Goal: Task Accomplishment & Management: Complete application form

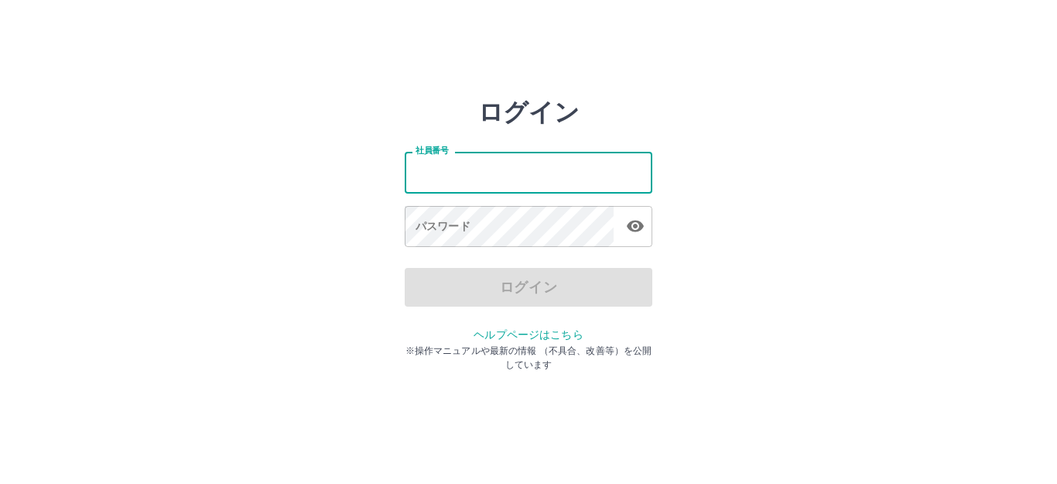
click at [498, 173] on input "社員番号" at bounding box center [529, 172] width 248 height 41
type input "*******"
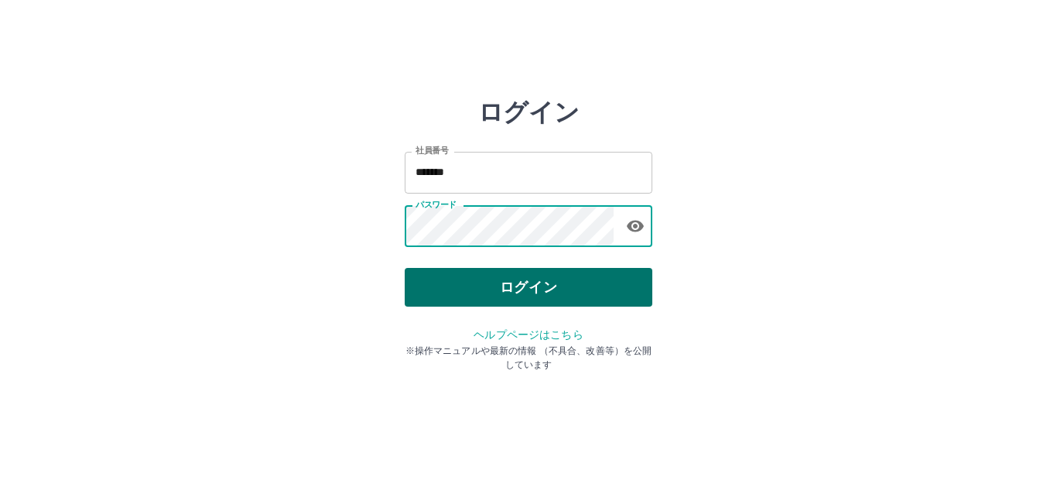
click at [511, 279] on button "ログイン" at bounding box center [529, 287] width 248 height 39
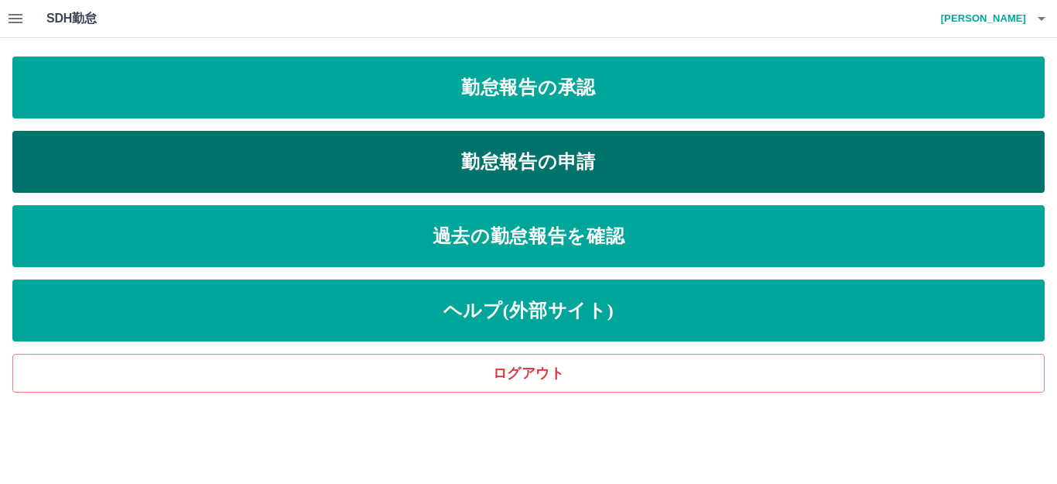
click at [717, 158] on link "勤怠報告の申請" at bounding box center [528, 162] width 1032 height 62
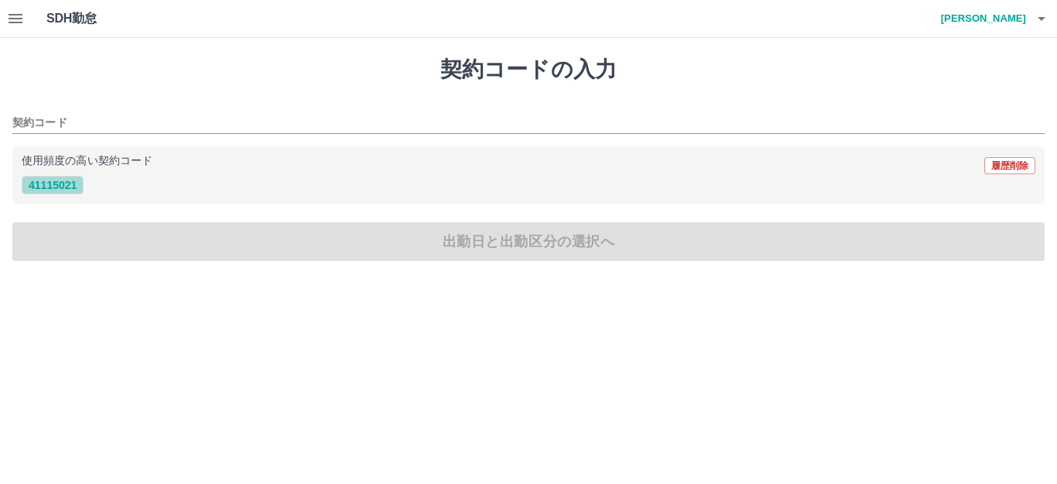
click at [58, 186] on button "41115021" at bounding box center [53, 185] width 62 height 19
type input "********"
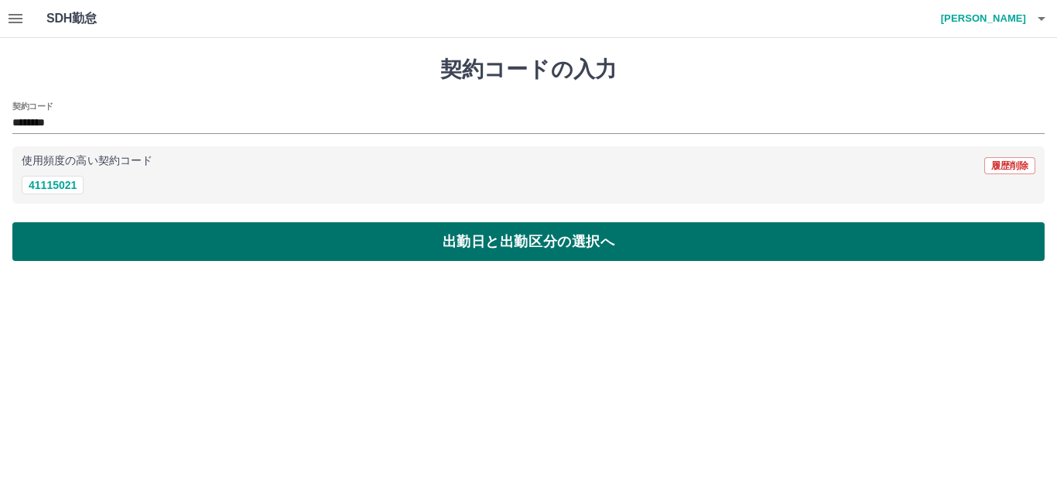
click at [320, 242] on button "出勤日と出勤区分の選択へ" at bounding box center [528, 241] width 1032 height 39
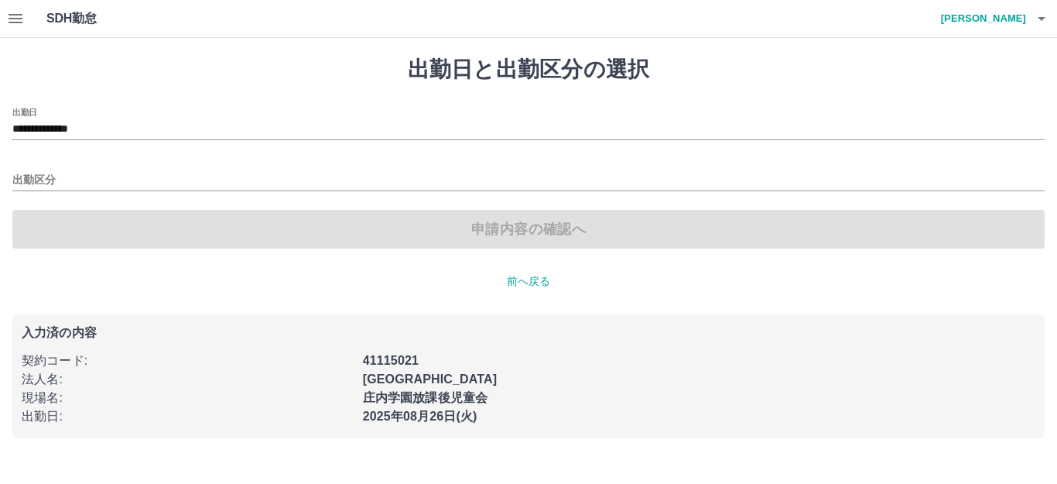
click at [77, 169] on div "出勤区分" at bounding box center [528, 175] width 1032 height 33
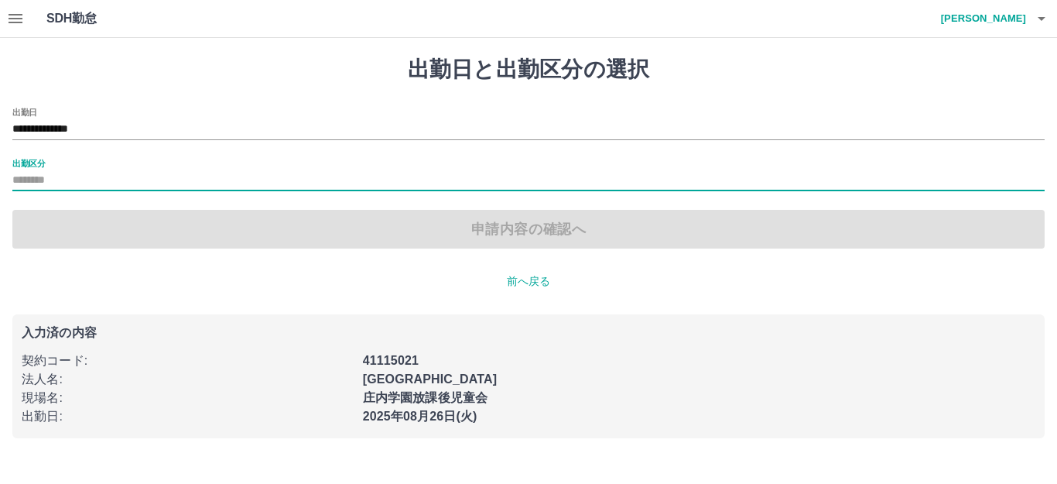
click at [63, 166] on div "出勤区分" at bounding box center [528, 175] width 1032 height 33
click at [38, 178] on input "出勤区分" at bounding box center [528, 180] width 1032 height 19
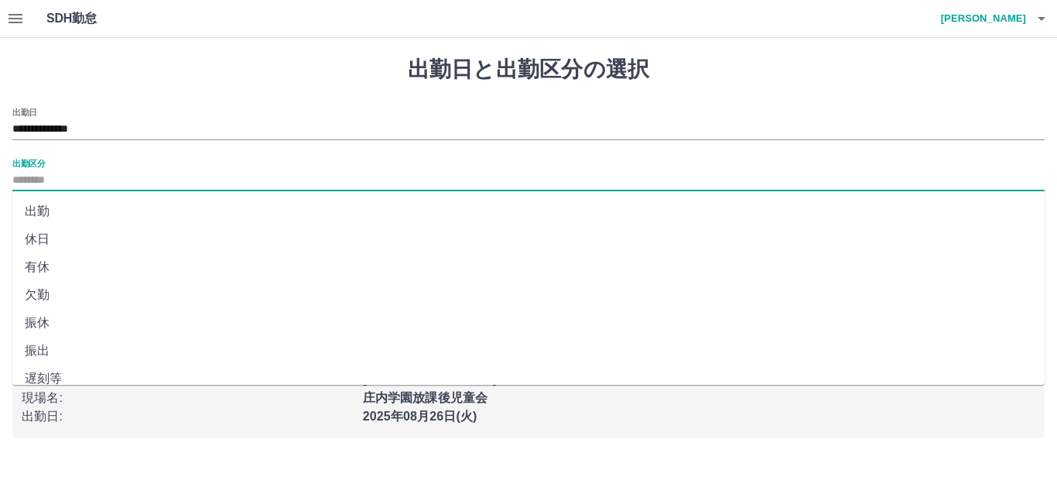
click at [29, 209] on li "出勤" at bounding box center [528, 211] width 1032 height 28
type input "**"
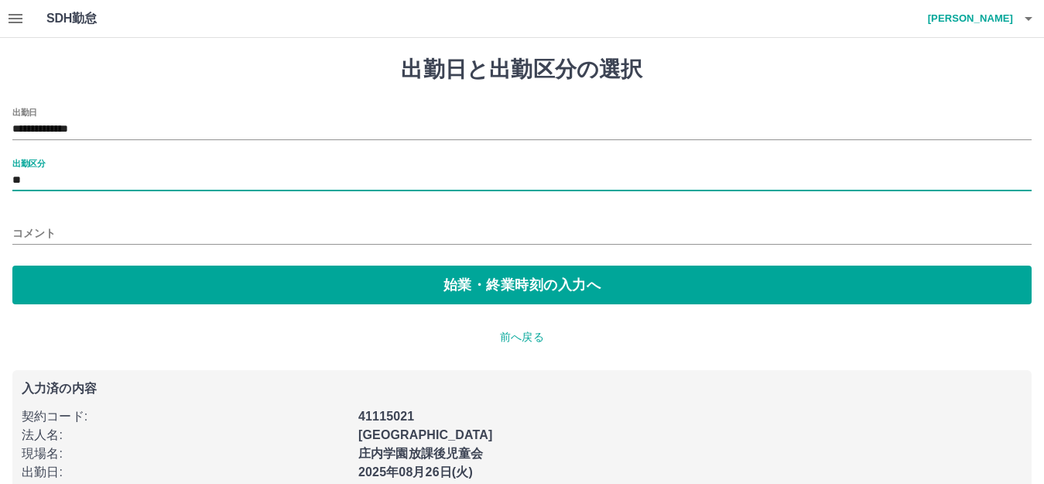
click at [72, 231] on input "コメント" at bounding box center [521, 233] width 1019 height 22
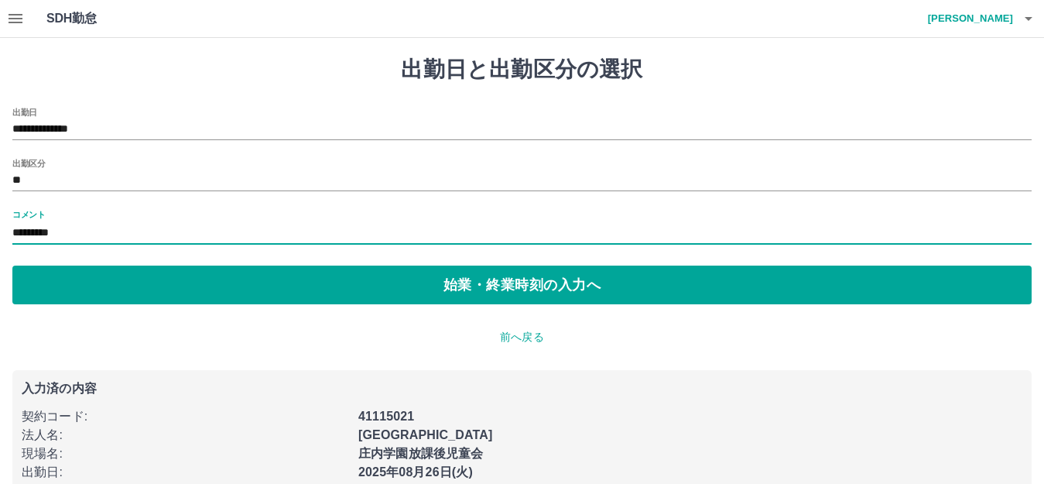
type input "*********"
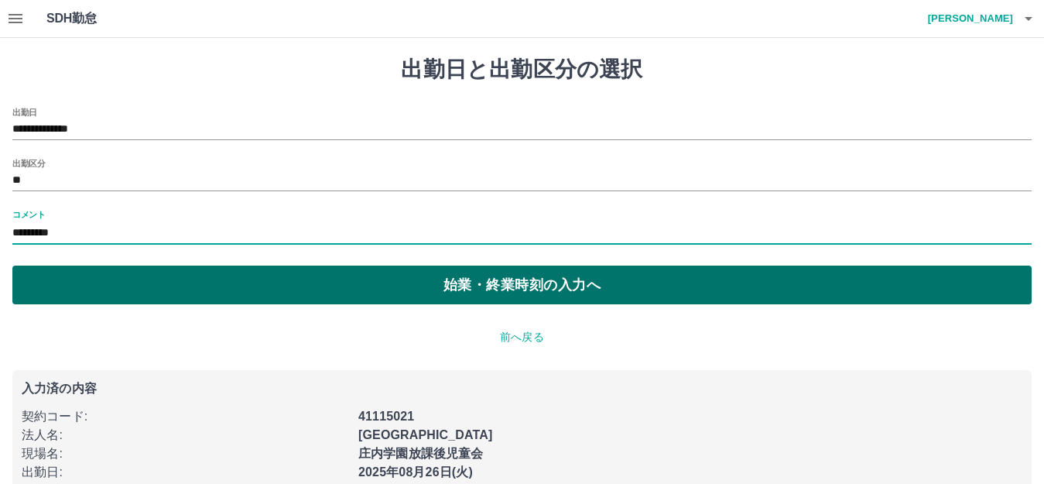
click at [214, 285] on button "始業・終業時刻の入力へ" at bounding box center [521, 284] width 1019 height 39
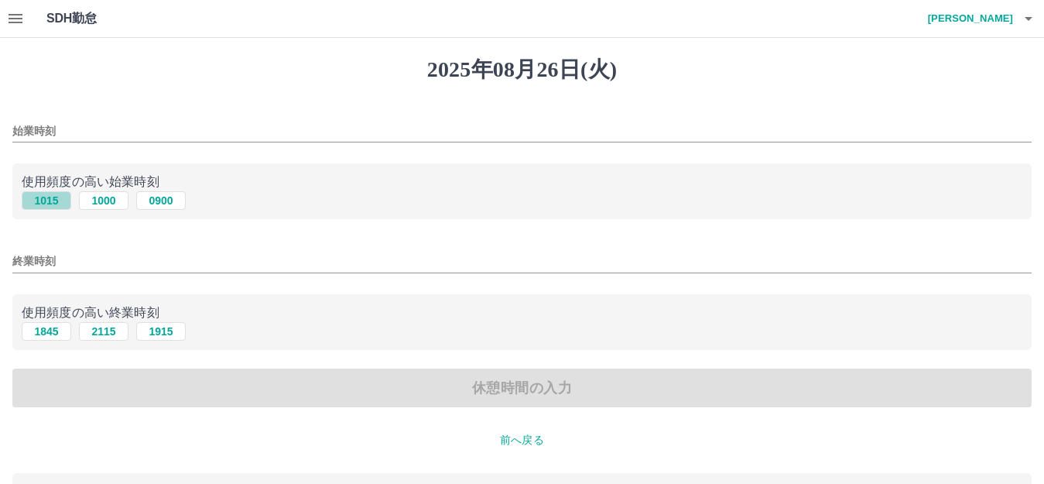
click at [40, 197] on button "1015" at bounding box center [47, 200] width 50 height 19
type input "****"
click at [49, 334] on button "1845" at bounding box center [47, 331] width 50 height 19
type input "****"
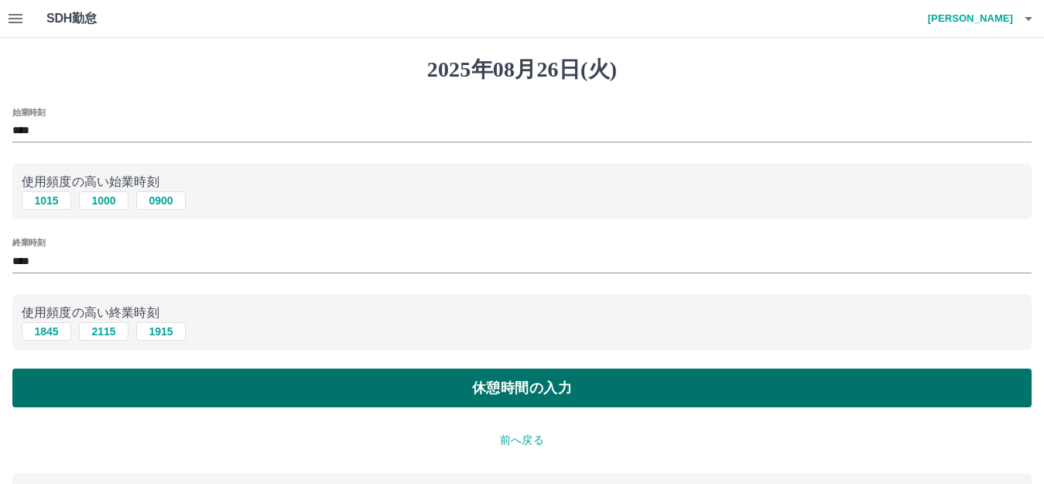
click at [179, 399] on button "休憩時間の入力" at bounding box center [521, 387] width 1019 height 39
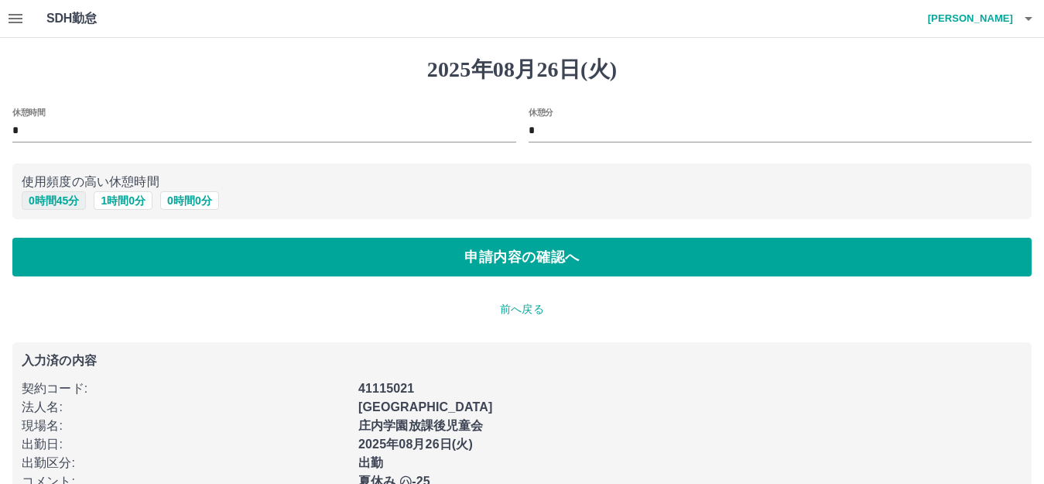
click at [53, 197] on button "0 時間 45 分" at bounding box center [54, 200] width 64 height 19
type input "**"
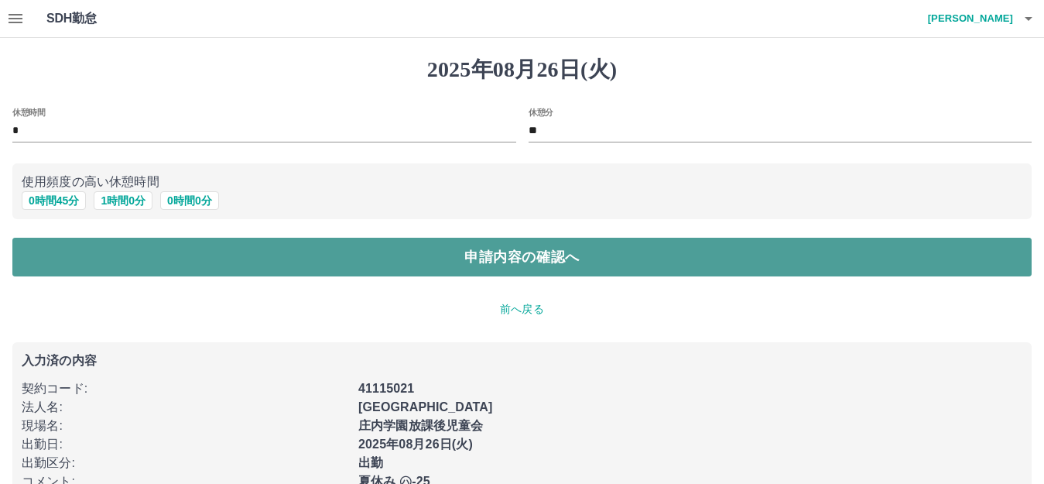
click at [118, 254] on button "申請内容の確認へ" at bounding box center [521, 257] width 1019 height 39
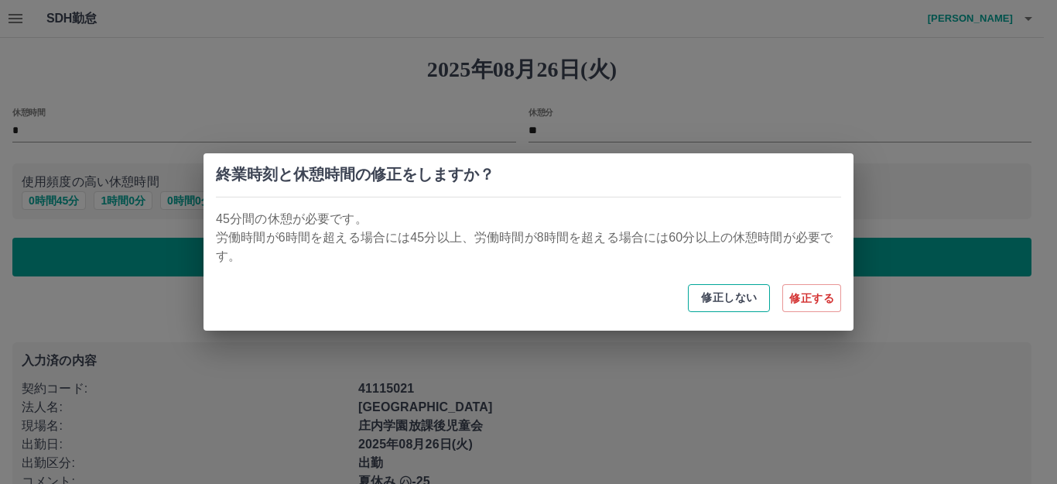
click at [738, 303] on button "修正しない" at bounding box center [729, 298] width 82 height 28
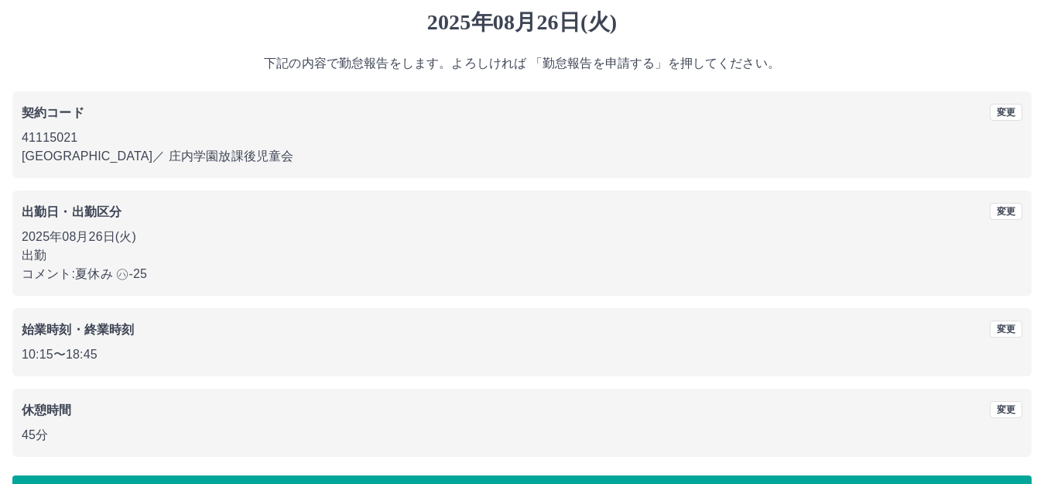
scroll to position [96, 0]
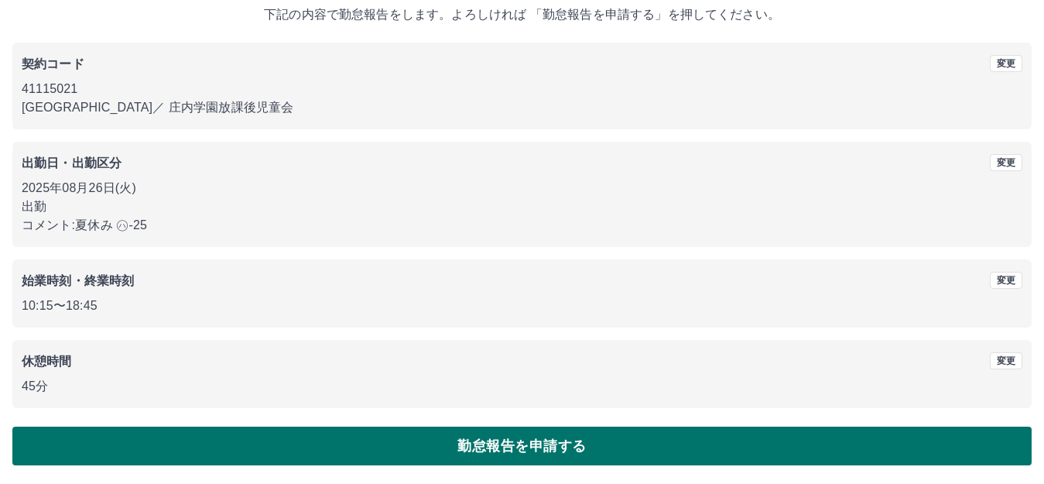
click at [305, 434] on button "勤怠報告を申請する" at bounding box center [521, 445] width 1019 height 39
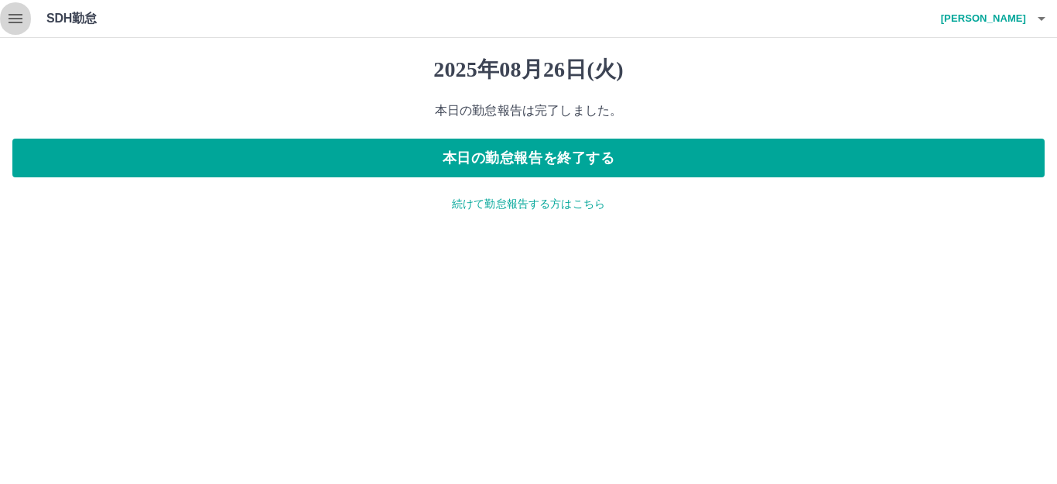
click at [12, 16] on icon "button" at bounding box center [15, 18] width 19 height 19
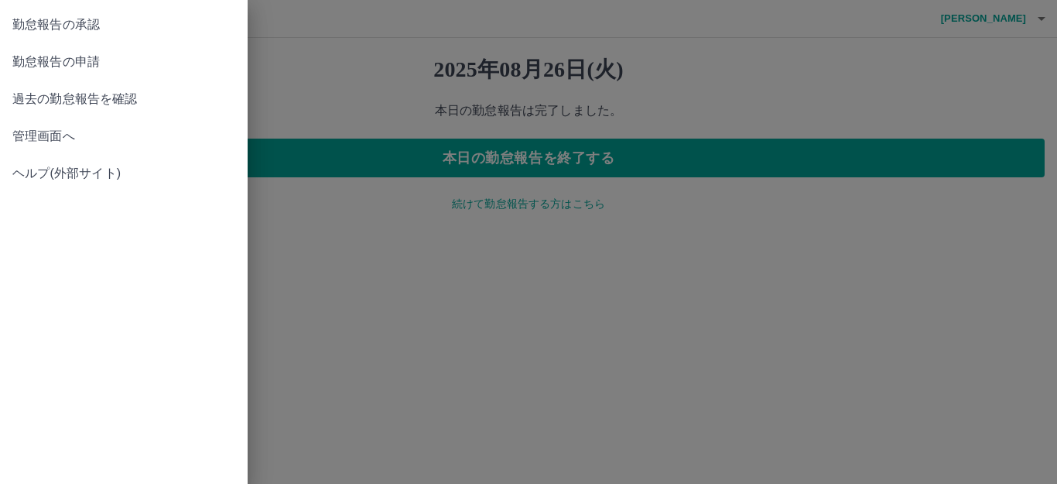
click at [124, 21] on span "勤怠報告の承認" at bounding box center [123, 24] width 223 height 19
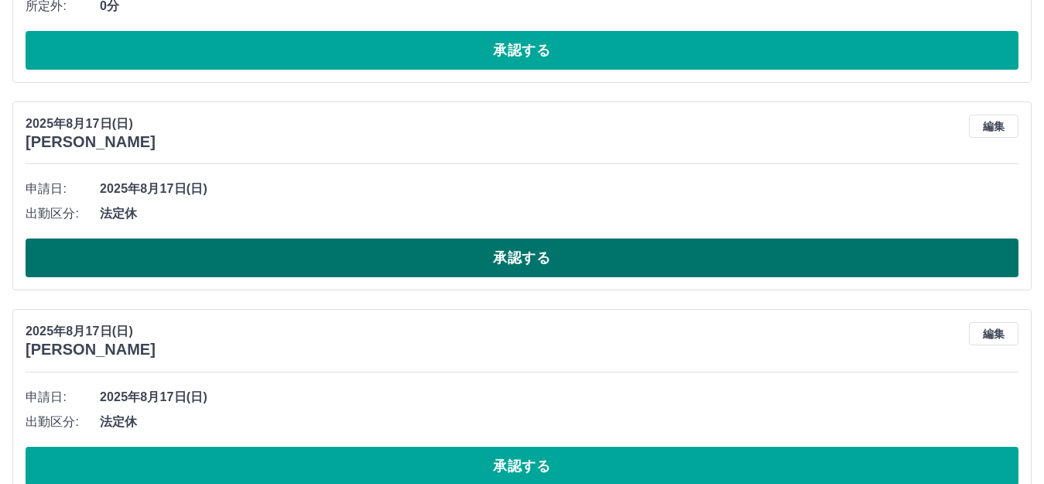
scroll to position [3096, 0]
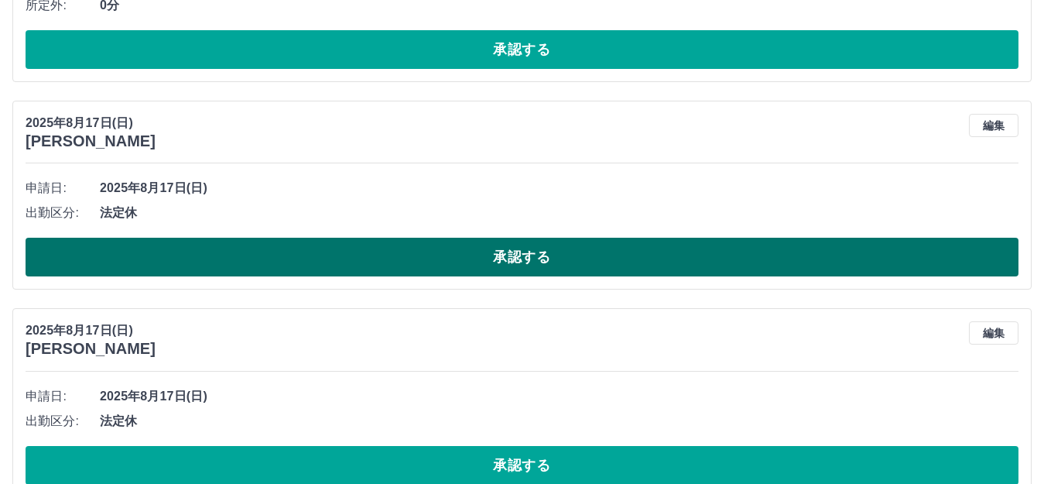
click at [504, 265] on button "承認する" at bounding box center [522, 257] width 993 height 39
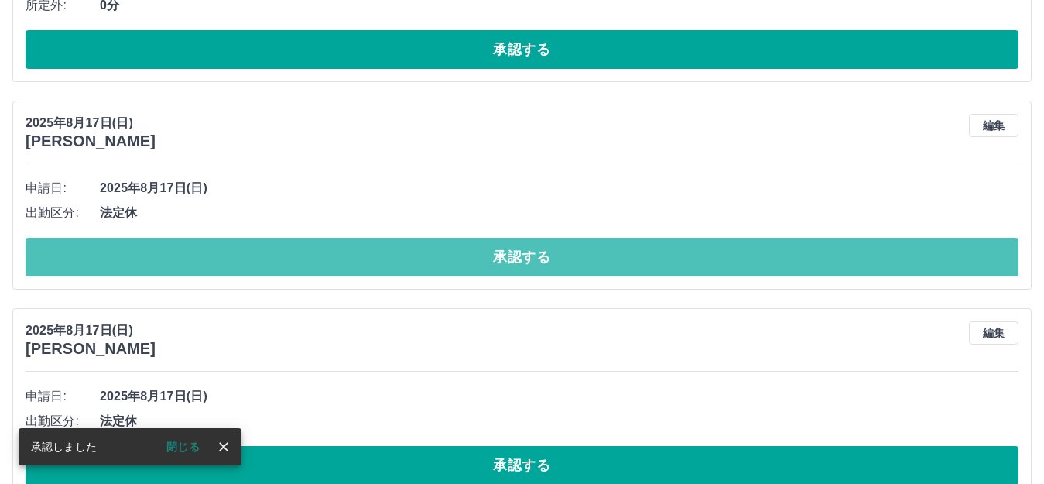
click at [504, 265] on button "承認する" at bounding box center [522, 257] width 993 height 39
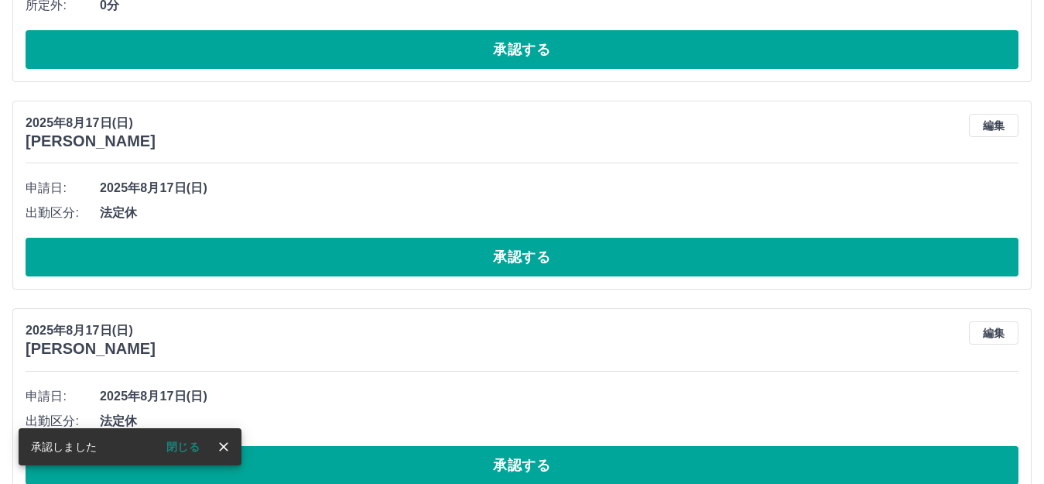
click at [506, 264] on button "承認する" at bounding box center [522, 257] width 993 height 39
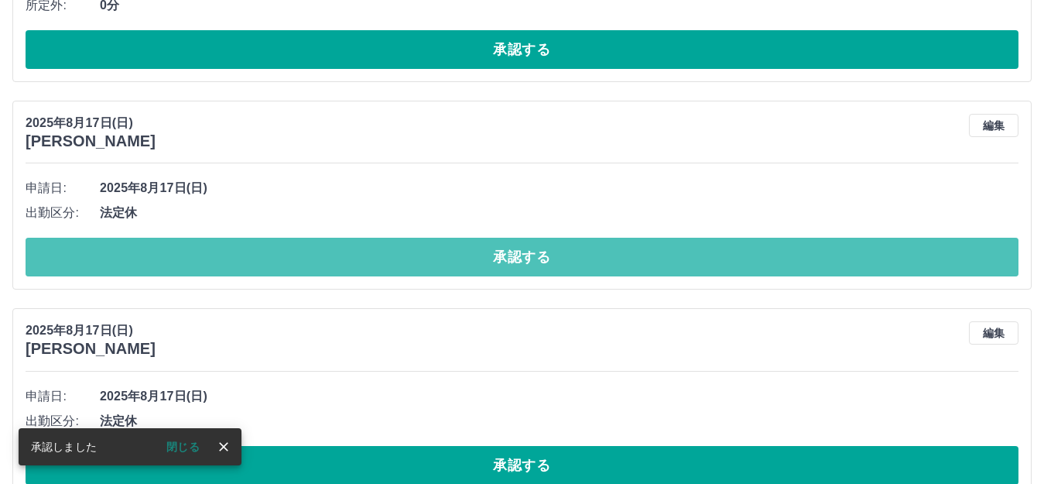
click at [506, 264] on button "承認する" at bounding box center [522, 257] width 993 height 39
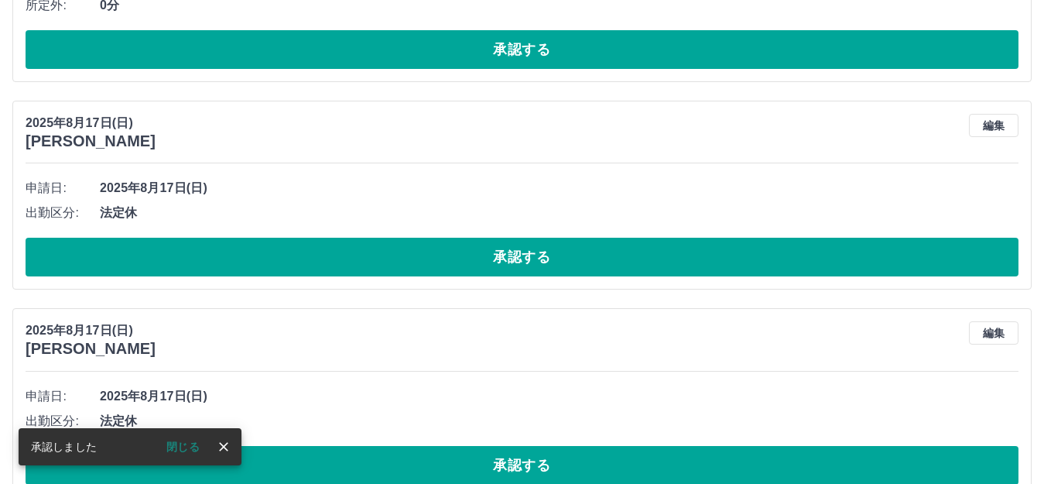
click at [506, 264] on button "承認する" at bounding box center [522, 257] width 993 height 39
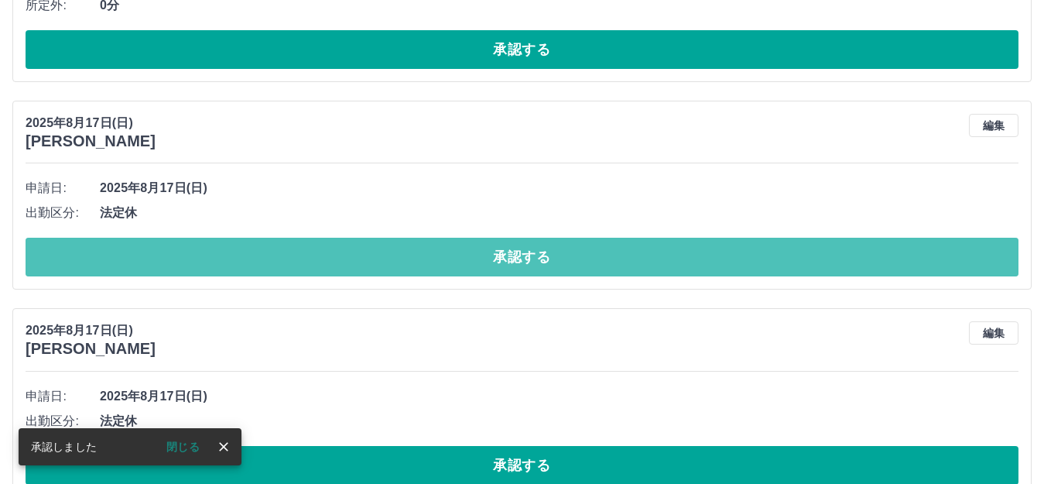
click at [506, 264] on button "承認する" at bounding box center [522, 257] width 993 height 39
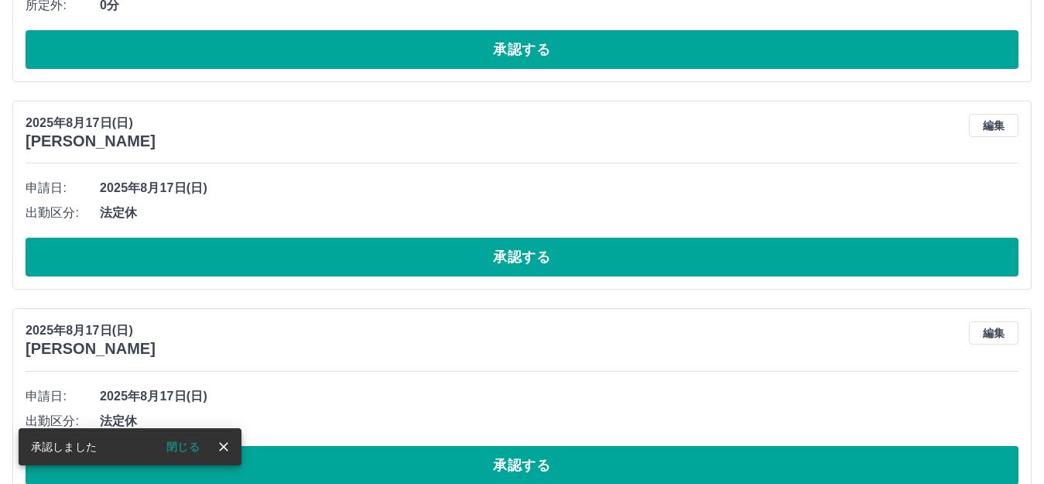
click at [506, 264] on button "承認する" at bounding box center [522, 257] width 993 height 39
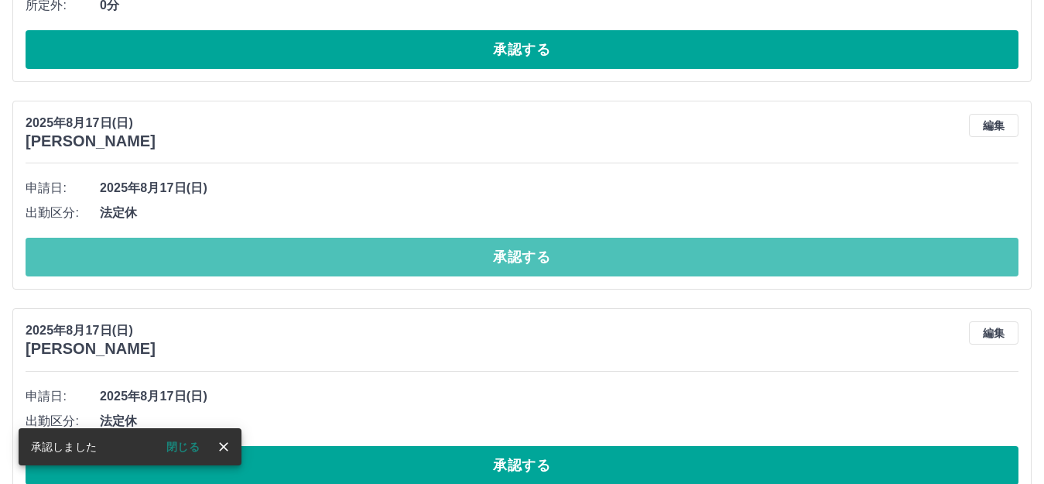
click at [506, 264] on button "承認する" at bounding box center [522, 257] width 993 height 39
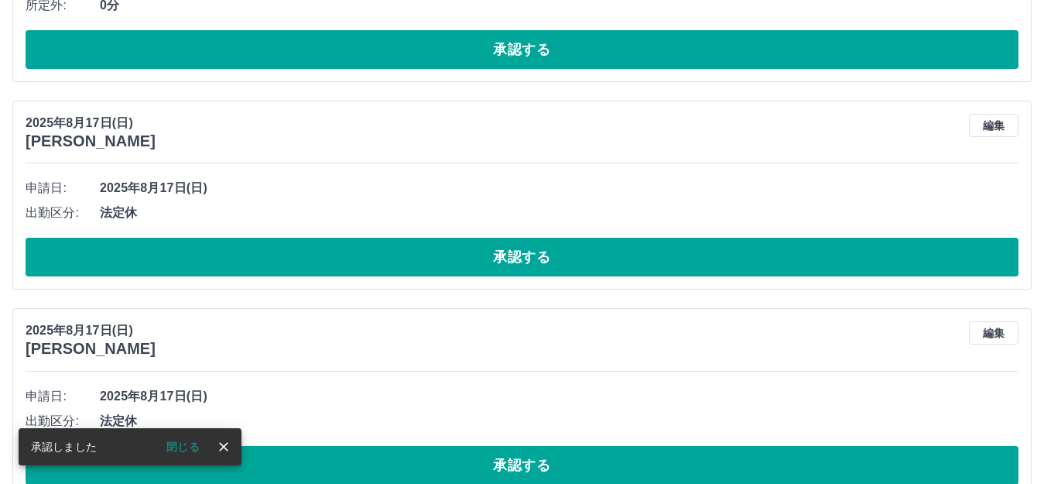
click at [506, 264] on button "承認する" at bounding box center [522, 257] width 993 height 39
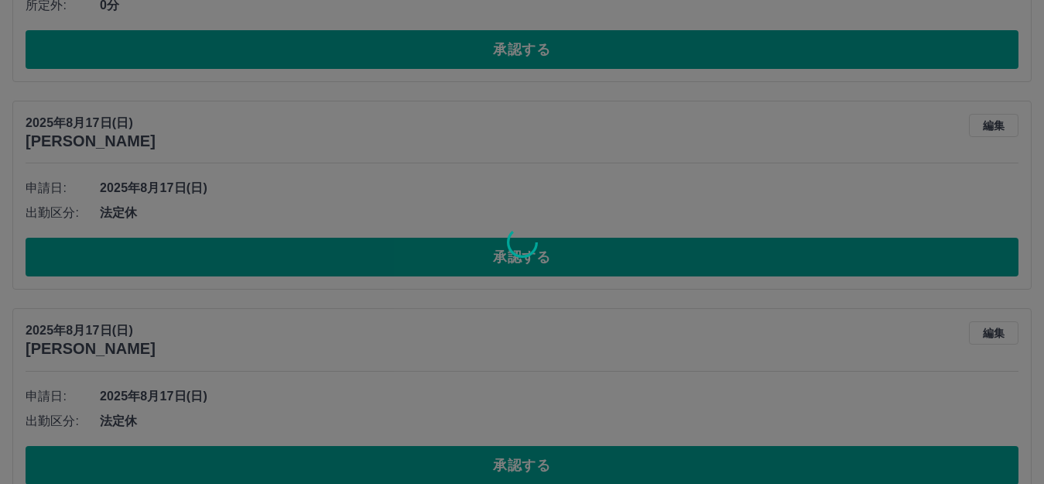
scroll to position [2922, 0]
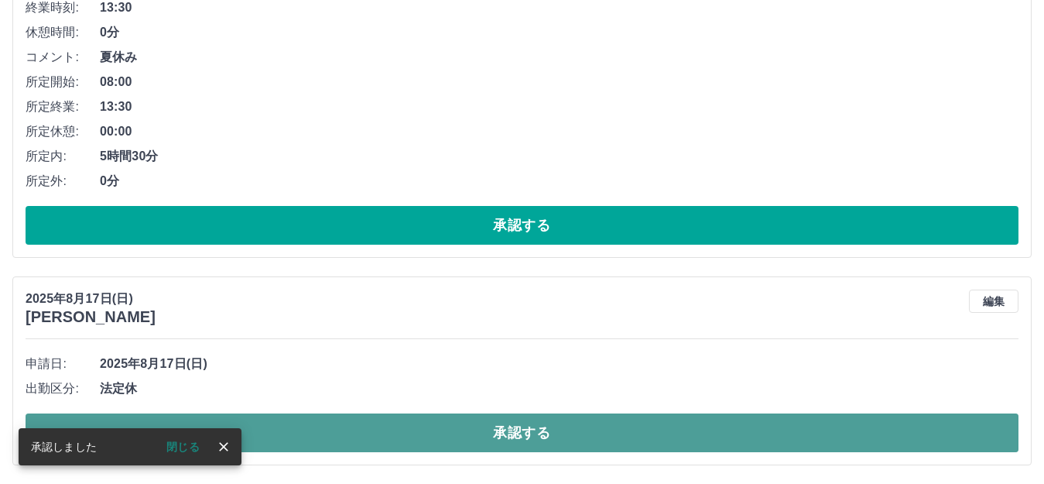
click at [457, 427] on button "承認する" at bounding box center [522, 432] width 993 height 39
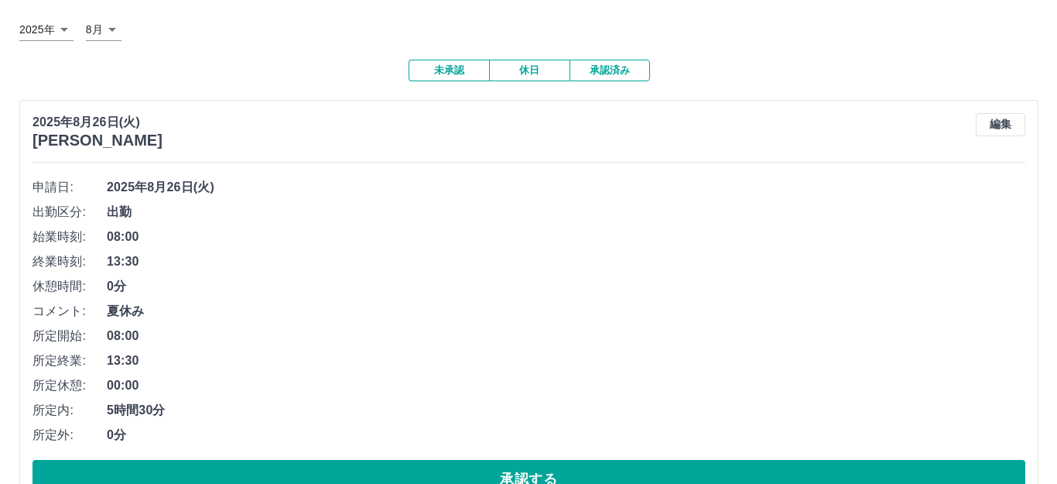
scroll to position [0, 0]
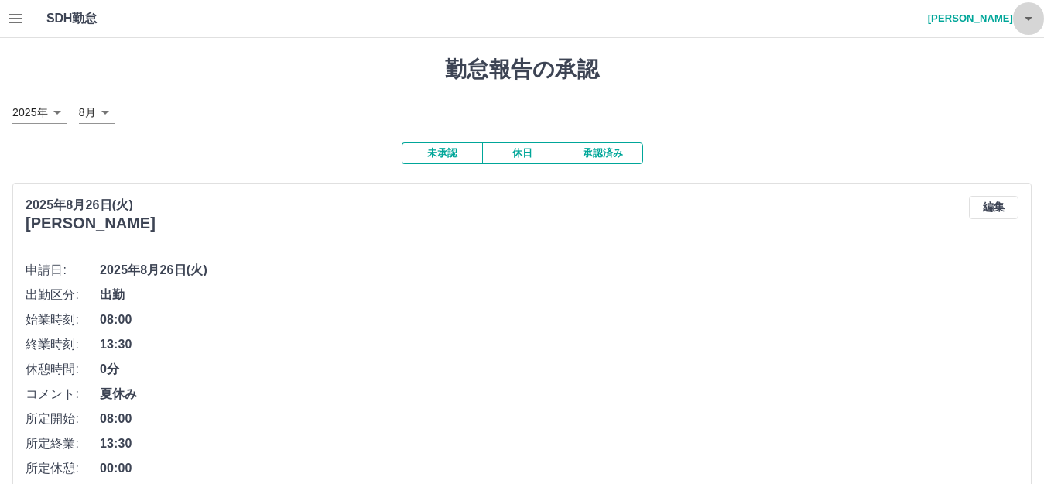
click at [1025, 15] on icon "button" at bounding box center [1028, 18] width 19 height 19
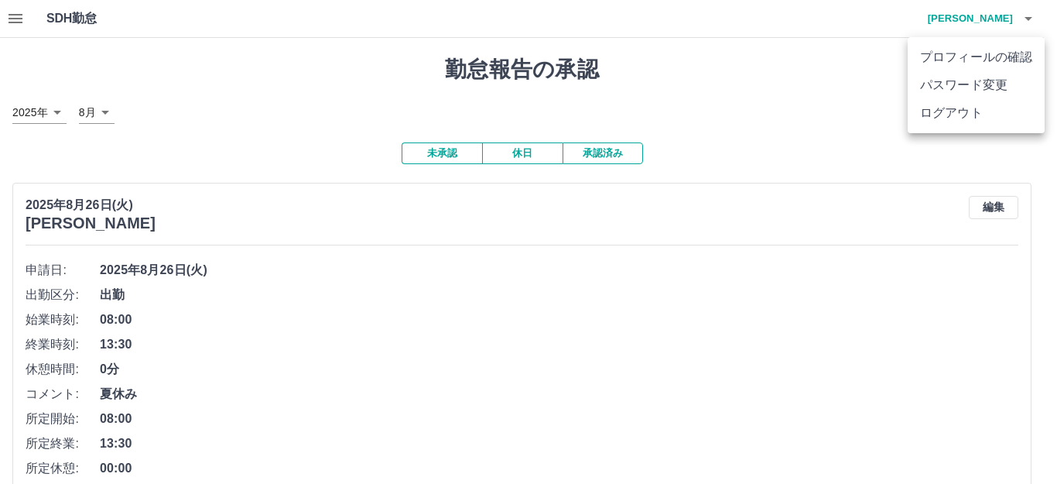
click at [983, 112] on li "ログアウト" at bounding box center [976, 113] width 137 height 28
